Goal: Task Accomplishment & Management: Use online tool/utility

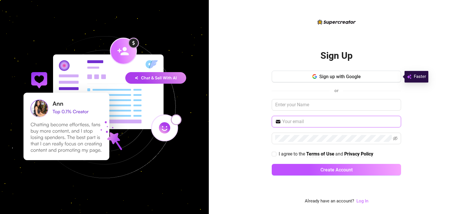
click at [318, 123] on input "text" at bounding box center [339, 121] width 115 height 7
type input "[EMAIL_ADDRESS][DOMAIN_NAME]"
click at [358, 201] on link "Log In" at bounding box center [362, 200] width 12 height 5
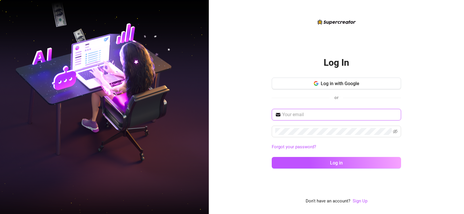
click at [317, 116] on input "text" at bounding box center [339, 114] width 115 height 7
type input "[EMAIL_ADDRESS][DOMAIN_NAME]"
click at [396, 132] on icon "eye-invisible" at bounding box center [395, 131] width 5 height 5
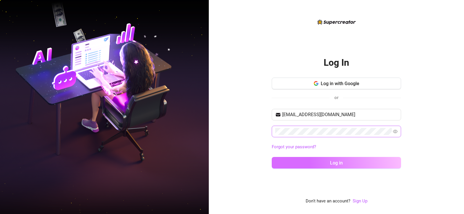
click at [347, 167] on button "Log in" at bounding box center [335, 163] width 129 height 12
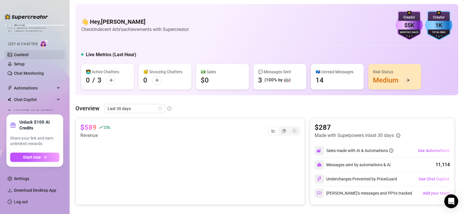
click at [24, 57] on link "Content" at bounding box center [21, 54] width 15 height 5
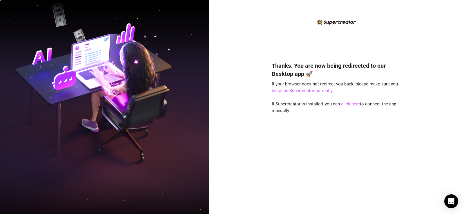
click at [347, 104] on link "click here" at bounding box center [350, 103] width 19 height 5
